Goal: Task Accomplishment & Management: Manage account settings

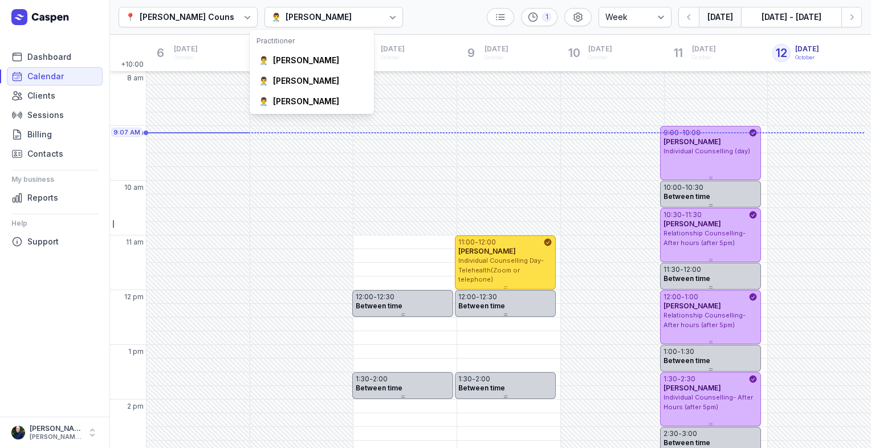
select select "week"
click at [304, 97] on div "[PERSON_NAME]" at bounding box center [306, 101] width 66 height 11
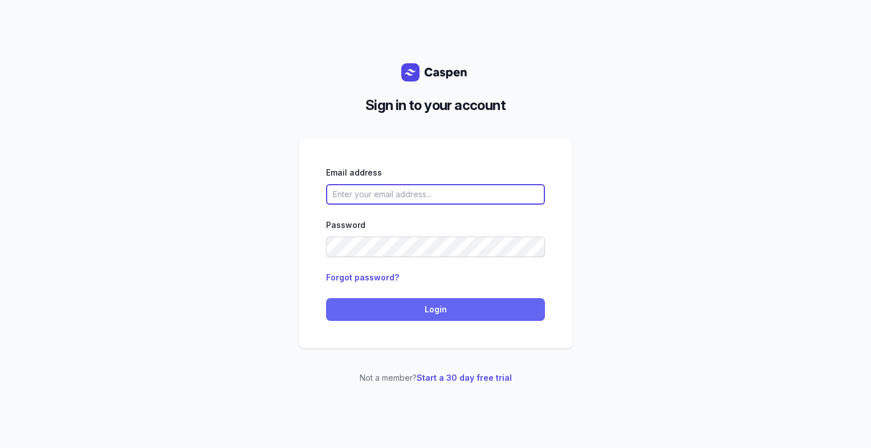
type input "[PERSON_NAME][EMAIL_ADDRESS][DOMAIN_NAME][PERSON_NAME]"
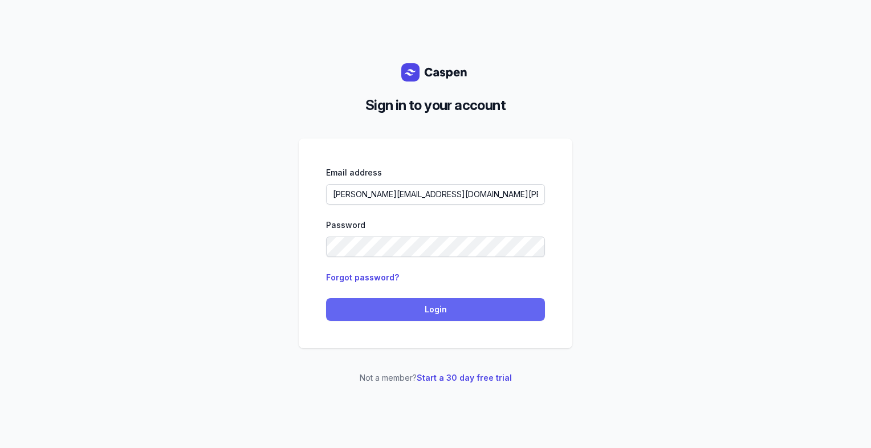
click at [458, 309] on span "Login" at bounding box center [435, 310] width 205 height 14
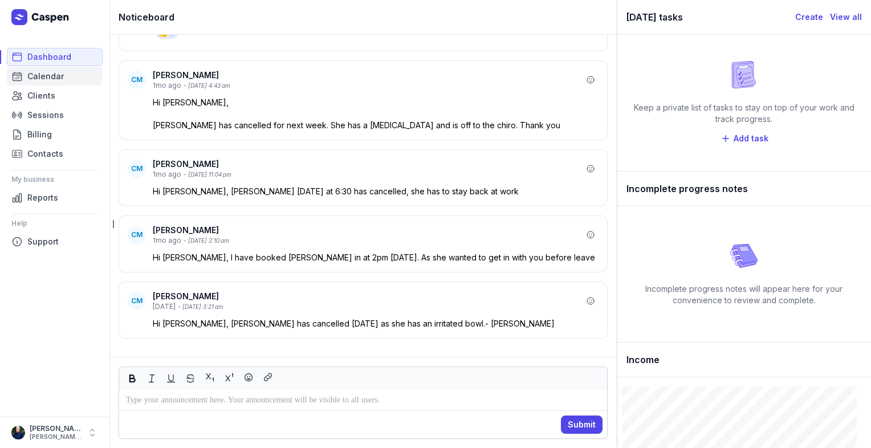
click at [26, 76] on link "Calendar" at bounding box center [55, 76] width 96 height 18
select select "week"
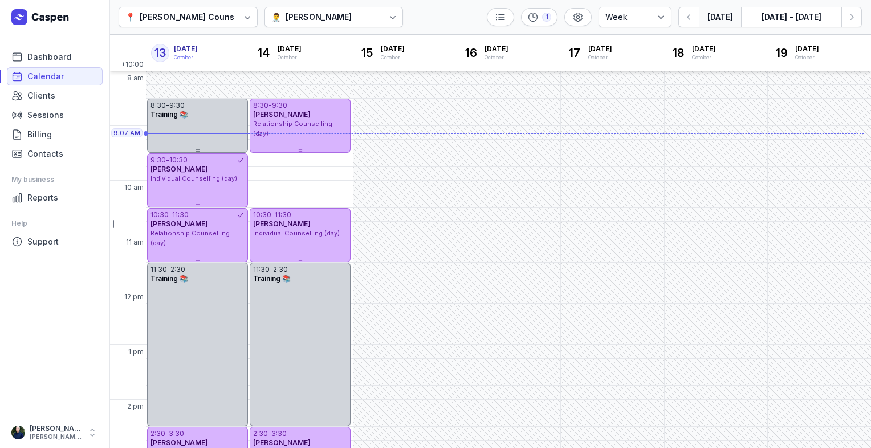
click at [315, 12] on div "[PERSON_NAME]" at bounding box center [319, 17] width 66 height 14
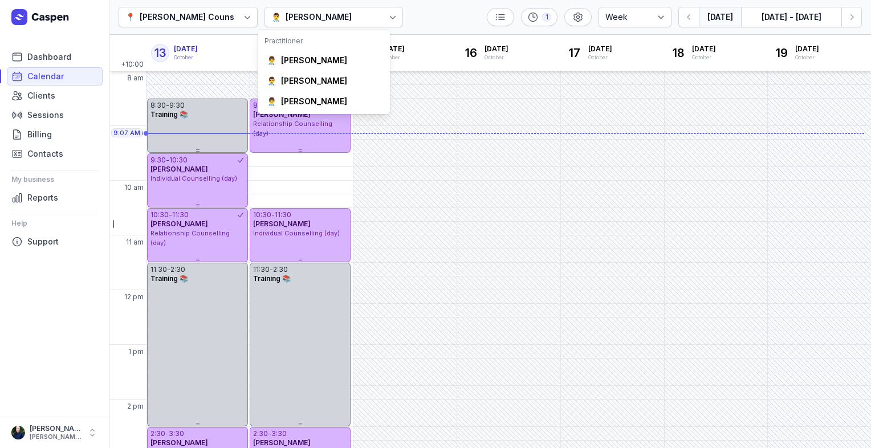
click at [441, 9] on div "📍 [PERSON_NAME] Counselling 👨‍⚕️ [PERSON_NAME] 1 Day 3 days Work week Week [DAT…" at bounding box center [490, 17] width 762 height 35
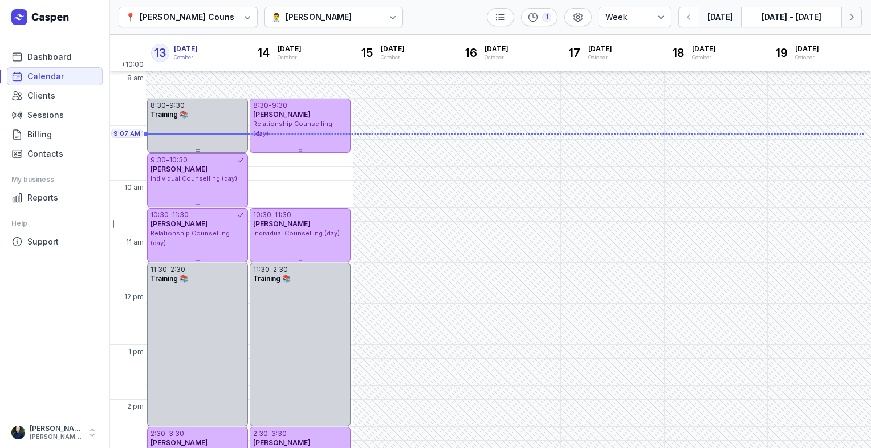
click at [850, 19] on icon "button" at bounding box center [851, 16] width 11 height 11
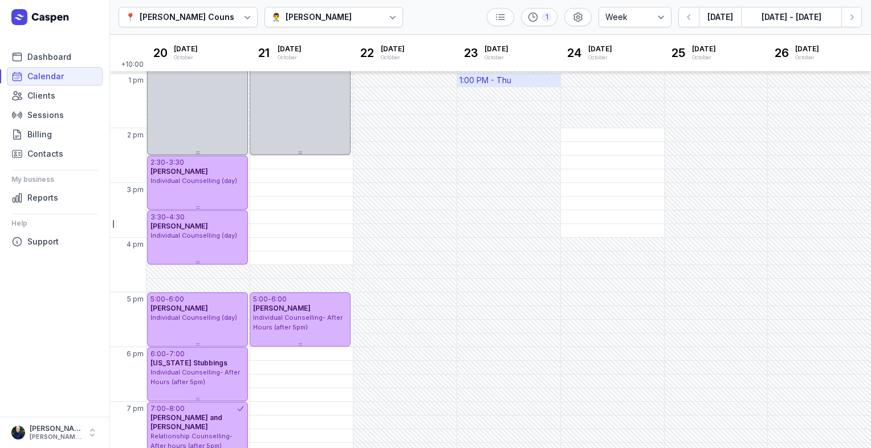
scroll to position [280, 0]
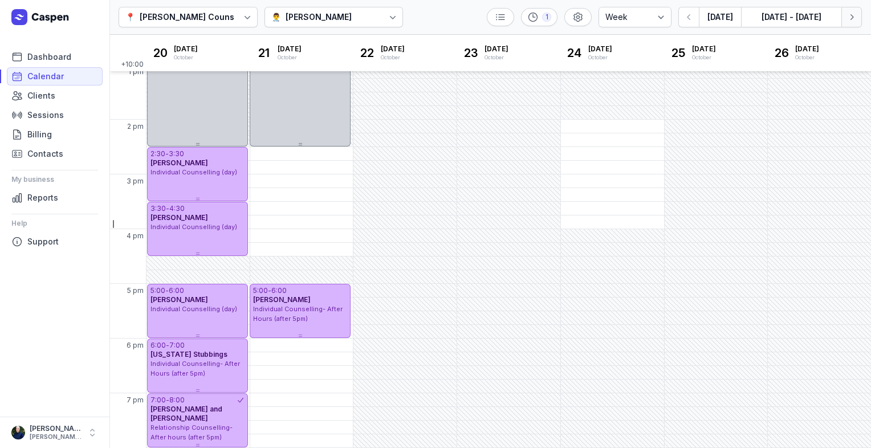
click at [852, 22] on icon "button" at bounding box center [851, 16] width 11 height 11
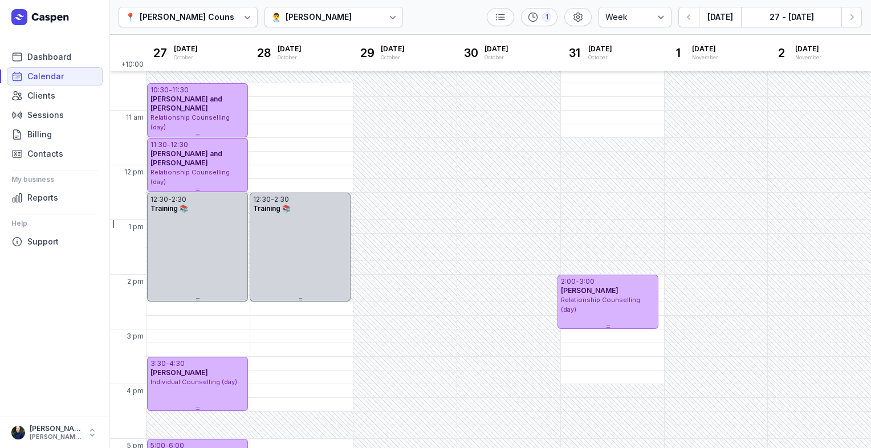
scroll to position [109, 0]
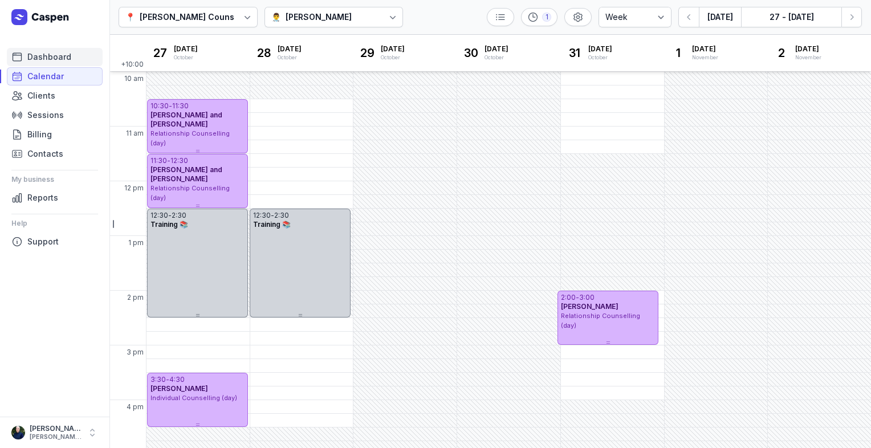
click at [67, 52] on span "Dashboard" at bounding box center [49, 57] width 44 height 14
